Goal: Transaction & Acquisition: Obtain resource

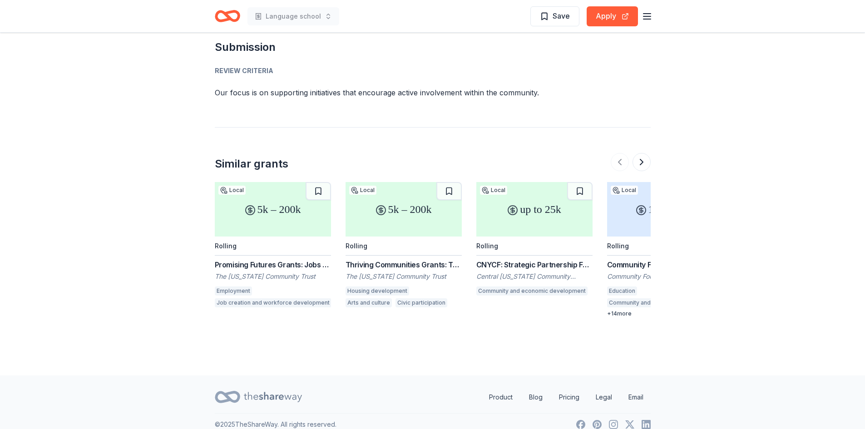
scroll to position [1042, 0]
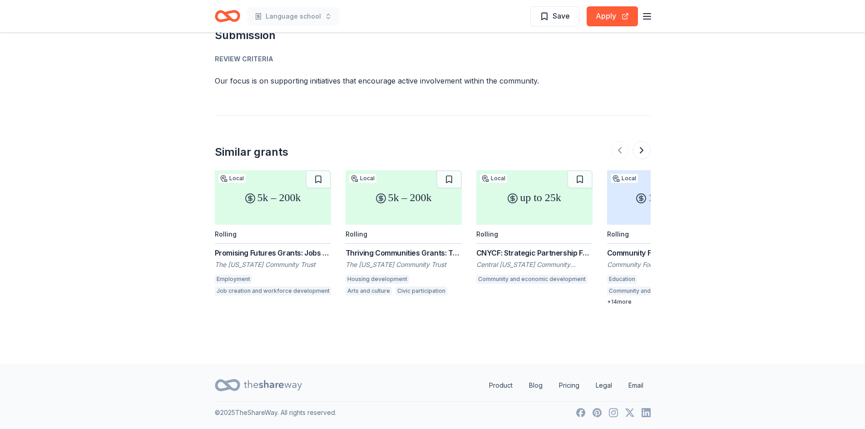
click at [405, 207] on div "5k – 200k" at bounding box center [404, 197] width 116 height 55
click at [536, 198] on div "up to 25k" at bounding box center [535, 197] width 116 height 55
click at [283, 209] on div "5k – 200k" at bounding box center [273, 197] width 116 height 55
click at [643, 148] on button at bounding box center [642, 150] width 18 height 18
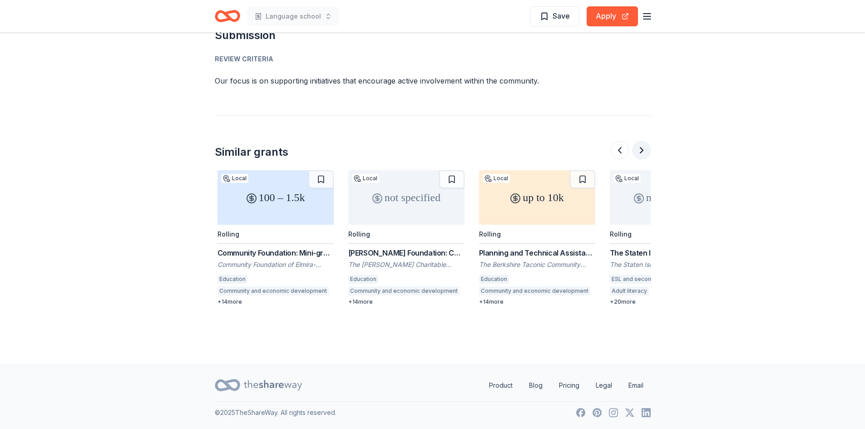
scroll to position [0, 392]
click at [276, 196] on div "100 – 1.5k" at bounding box center [273, 197] width 116 height 55
click at [397, 188] on div "not specified" at bounding box center [404, 197] width 116 height 55
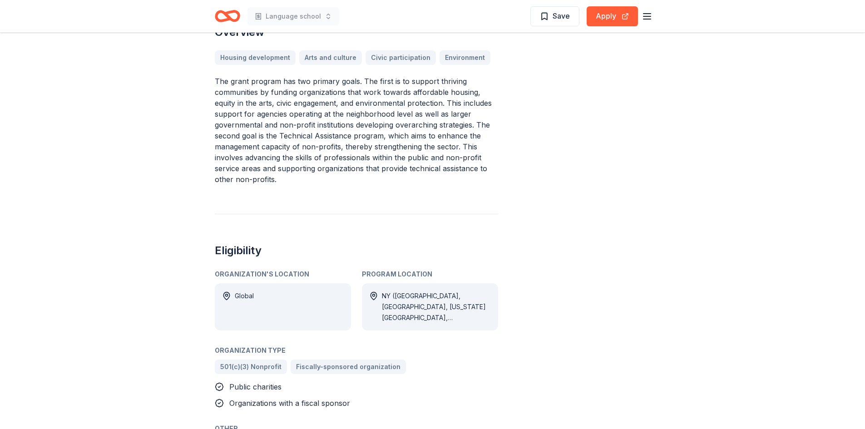
scroll to position [136, 0]
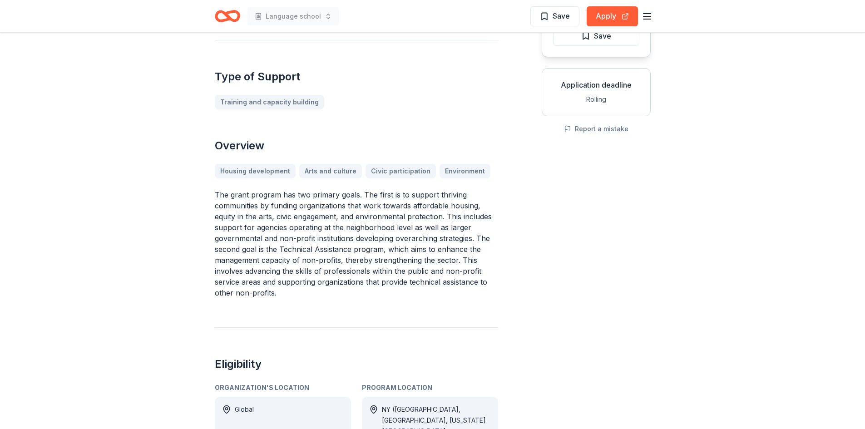
drag, startPoint x: 216, startPoint y: 74, endPoint x: 372, endPoint y: 154, distance: 175.1
click at [372, 154] on div "Thriving Communities Grants: Technical Assistance From The New York Community T…" at bounding box center [356, 372] width 283 height 914
drag, startPoint x: 215, startPoint y: 73, endPoint x: 327, endPoint y: 213, distance: 178.4
click at [328, 213] on div "Thriving Communities Grants: Technical Assistance From The New York Community T…" at bounding box center [356, 372] width 283 height 914
drag, startPoint x: 325, startPoint y: 212, endPoint x: 294, endPoint y: 218, distance: 31.4
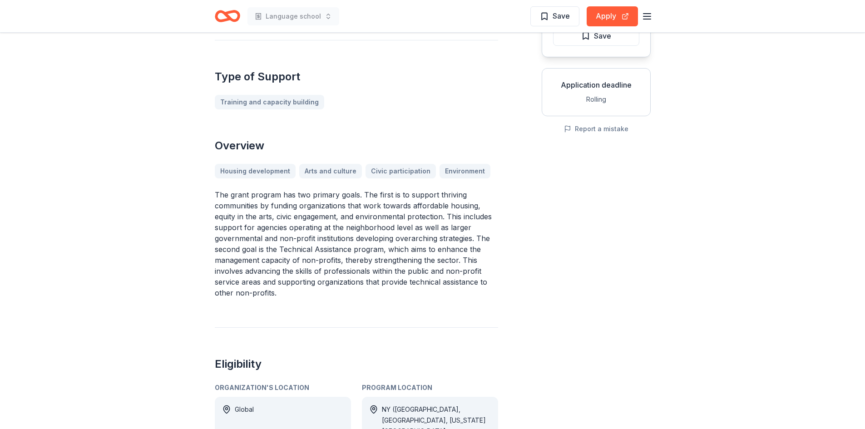
click at [294, 218] on p "The grant program has two primary goals. The first is to support thriving commu…" at bounding box center [356, 243] width 283 height 109
click at [363, 220] on p "The grant program has two primary goals. The first is to support thriving commu…" at bounding box center [356, 243] width 283 height 109
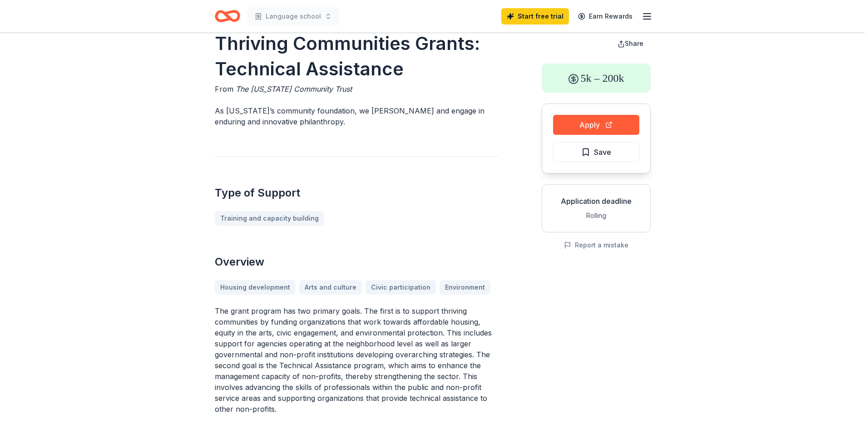
scroll to position [0, 0]
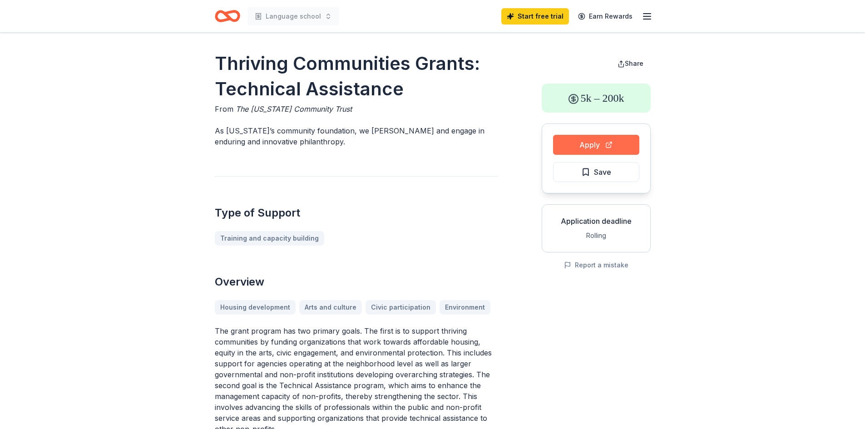
click at [595, 143] on button "Apply" at bounding box center [596, 145] width 86 height 20
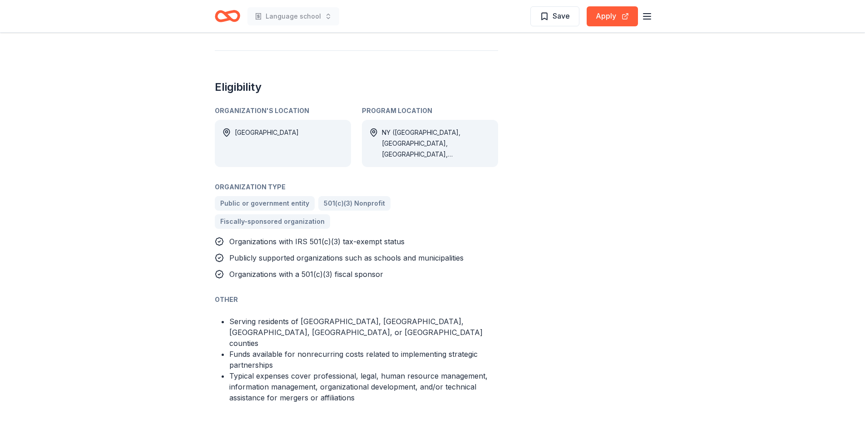
scroll to position [500, 0]
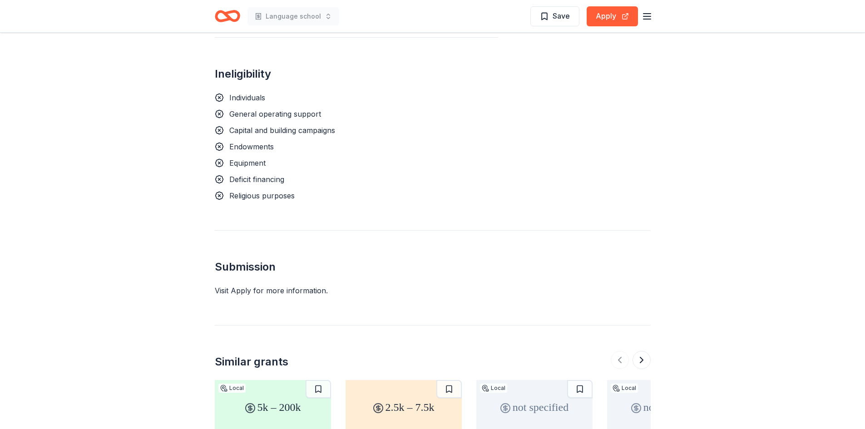
scroll to position [863, 0]
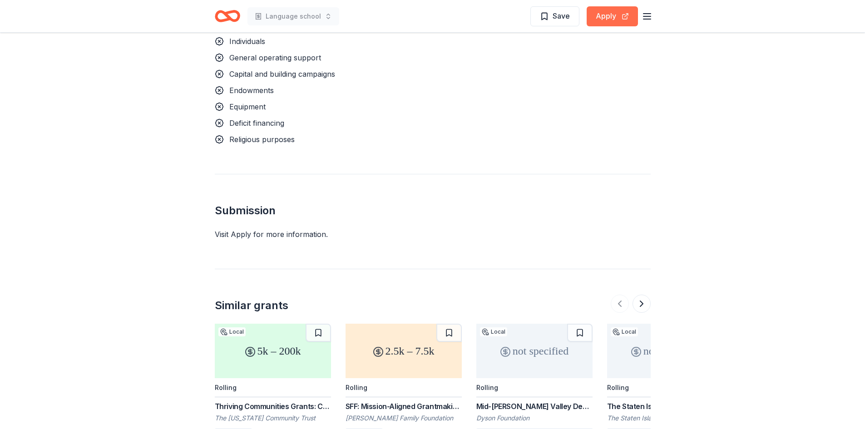
click at [604, 12] on button "Apply" at bounding box center [612, 16] width 51 height 20
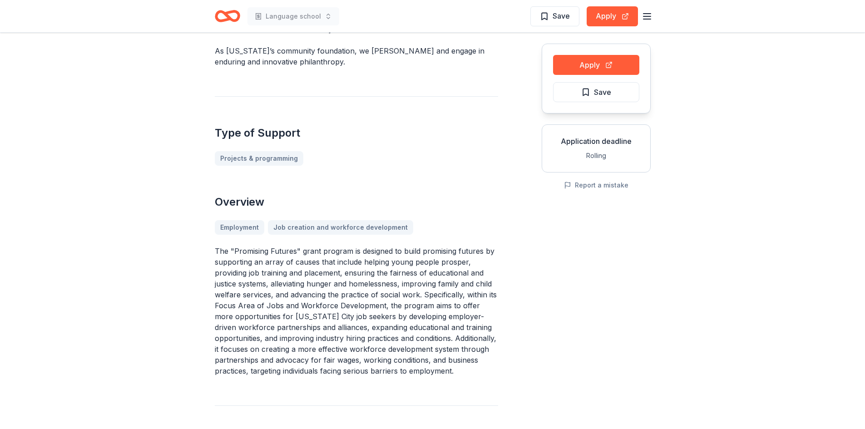
scroll to position [0, 0]
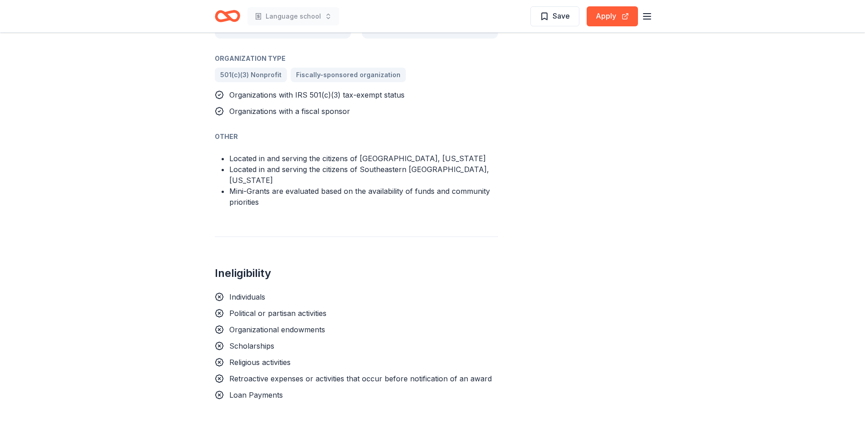
scroll to position [636, 0]
